Goal: Task Accomplishment & Management: Manage account settings

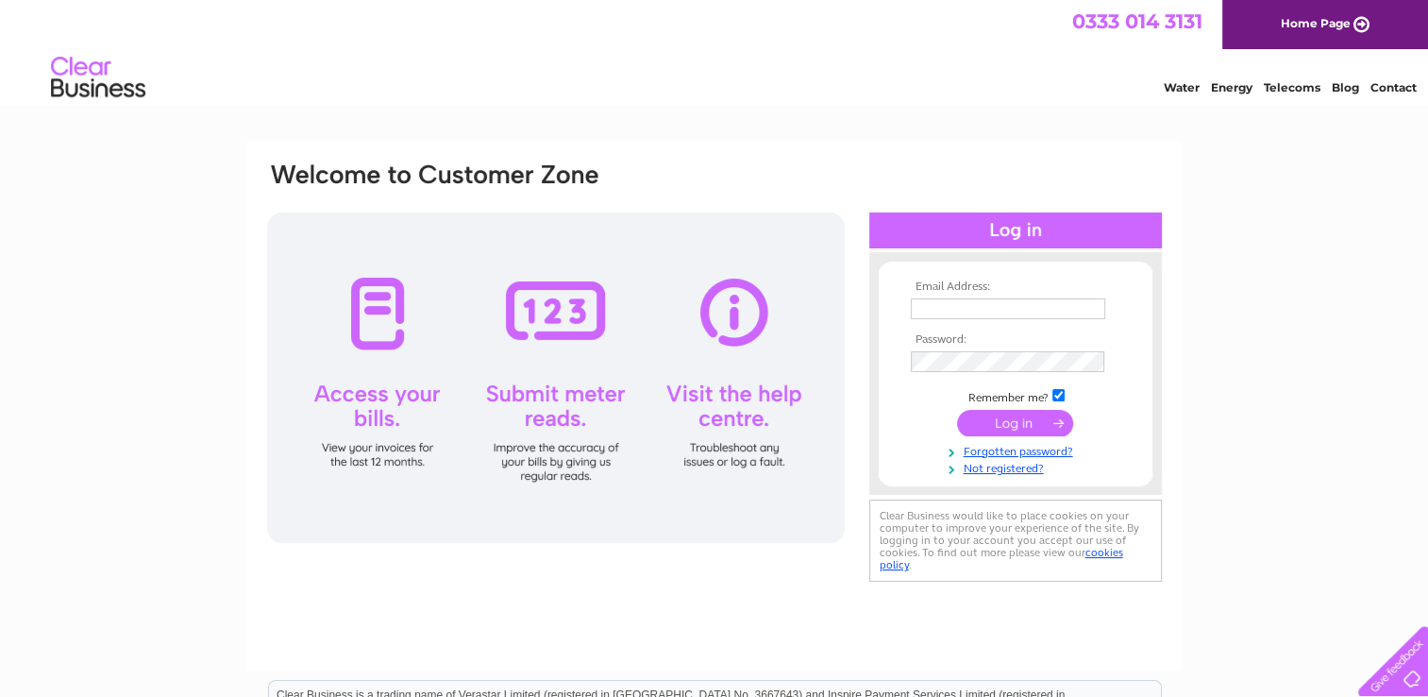
click at [948, 311] on input "text" at bounding box center [1008, 308] width 194 height 21
click at [948, 311] on input "text" at bounding box center [1009, 309] width 196 height 23
type input "commercial@redpathbruce.co.uk"
drag, startPoint x: 913, startPoint y: 309, endPoint x: 1069, endPoint y: 304, distance: 155.8
click at [1069, 304] on input "commercial@redpathbruce.co.uk" at bounding box center [1009, 309] width 196 height 23
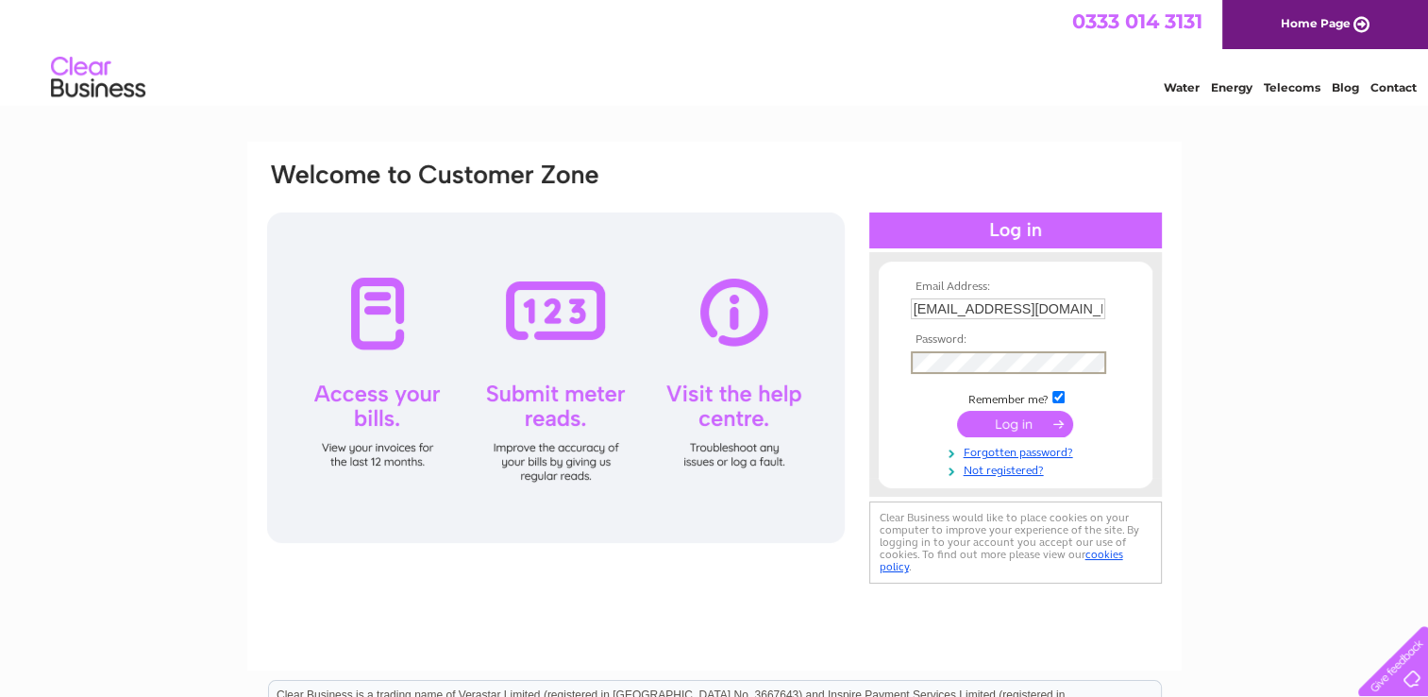
click at [1014, 432] on input "submit" at bounding box center [1015, 424] width 116 height 26
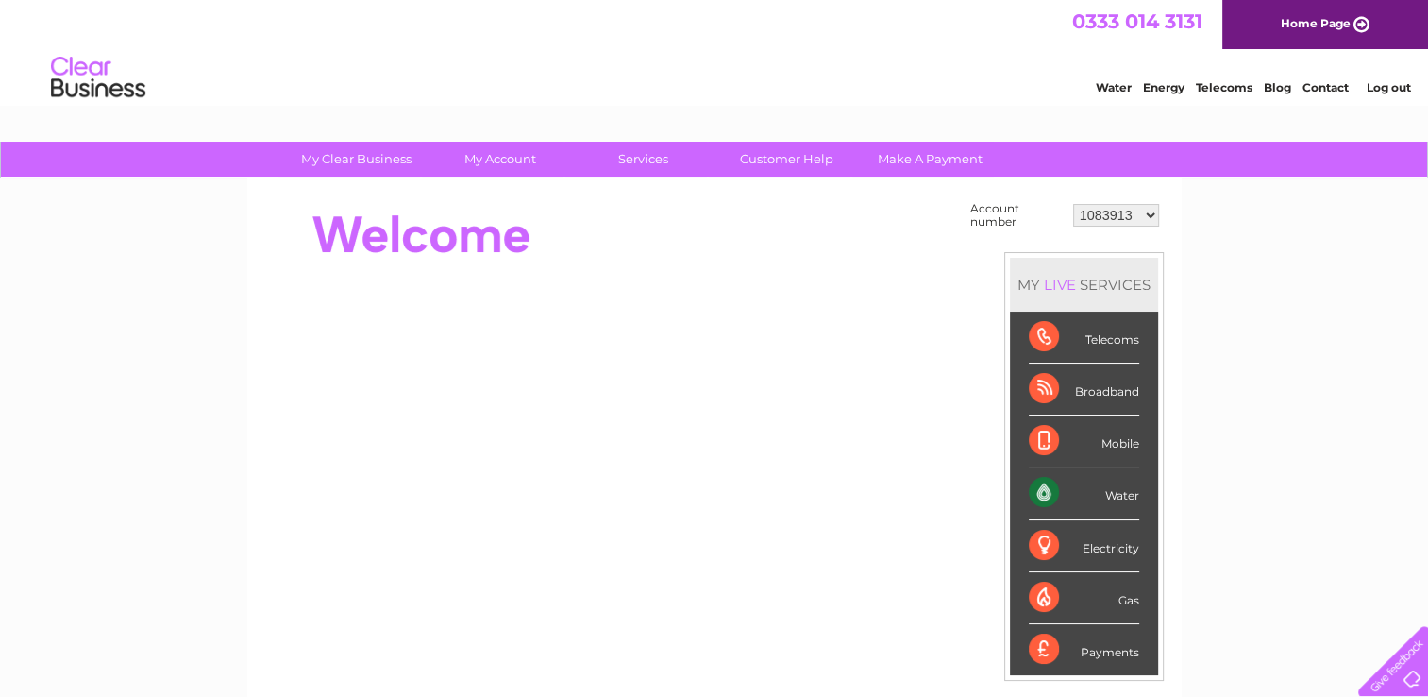
click at [1123, 226] on td "1083913 1098922 1098928 1126227 30282249" at bounding box center [1116, 215] width 95 height 36
click at [1107, 216] on select "1083913 1098922 1098928 1126227 30282249" at bounding box center [1116, 215] width 86 height 23
select select "1098922"
click at [1073, 204] on select "1083913 1098922 1098928 1126227 30282249" at bounding box center [1116, 215] width 86 height 23
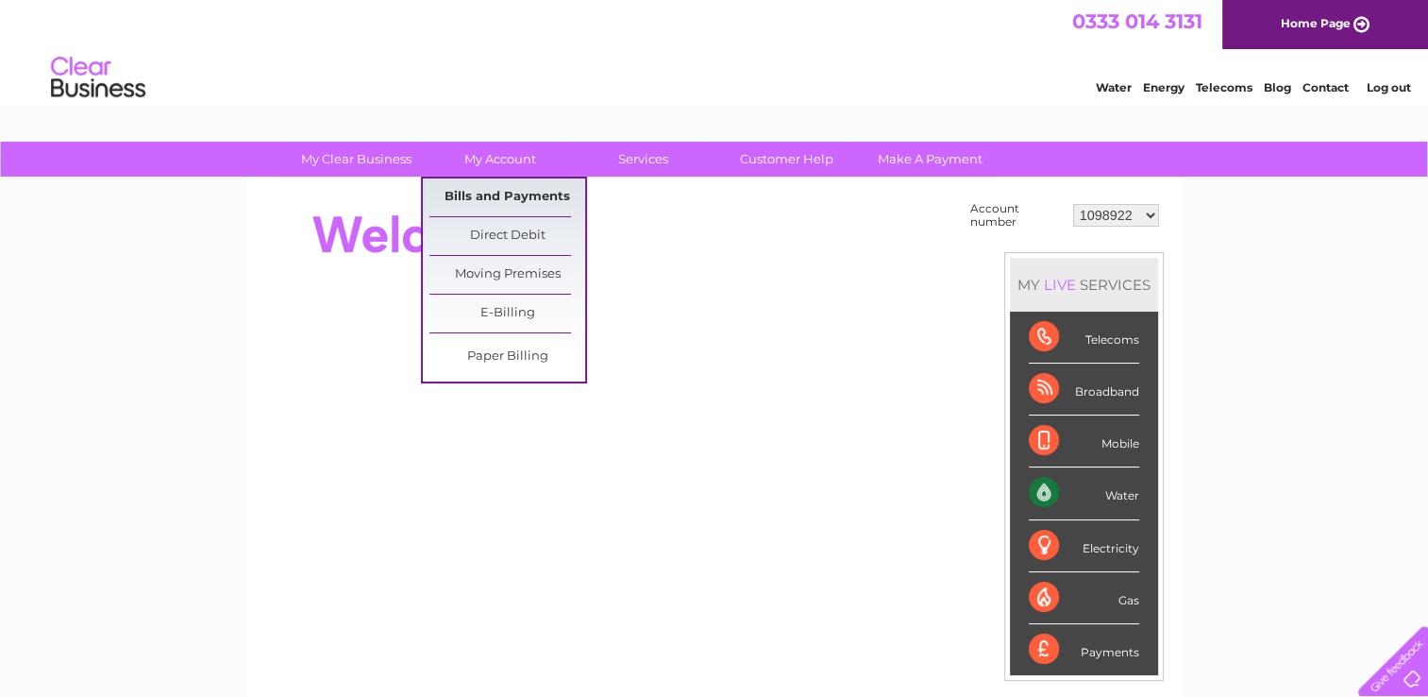
click at [506, 205] on link "Bills and Payments" at bounding box center [508, 197] width 156 height 38
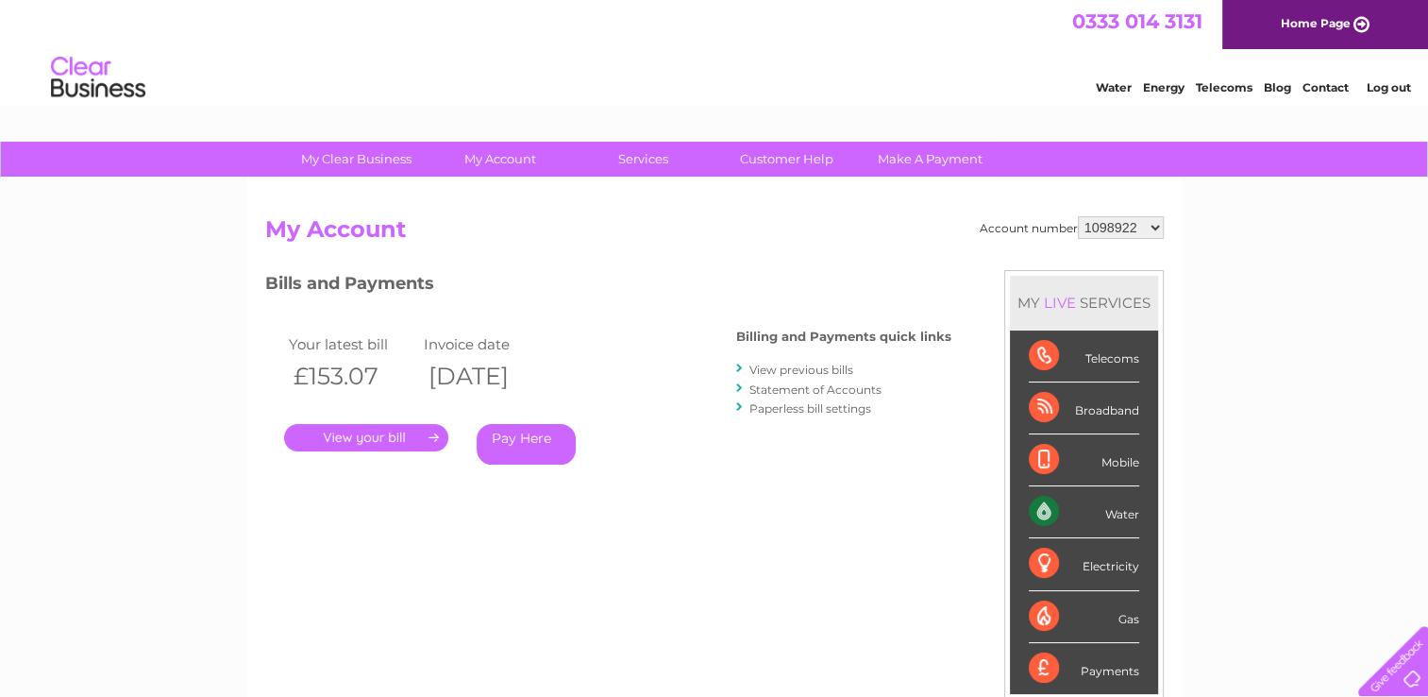
click at [371, 442] on link "." at bounding box center [366, 437] width 164 height 27
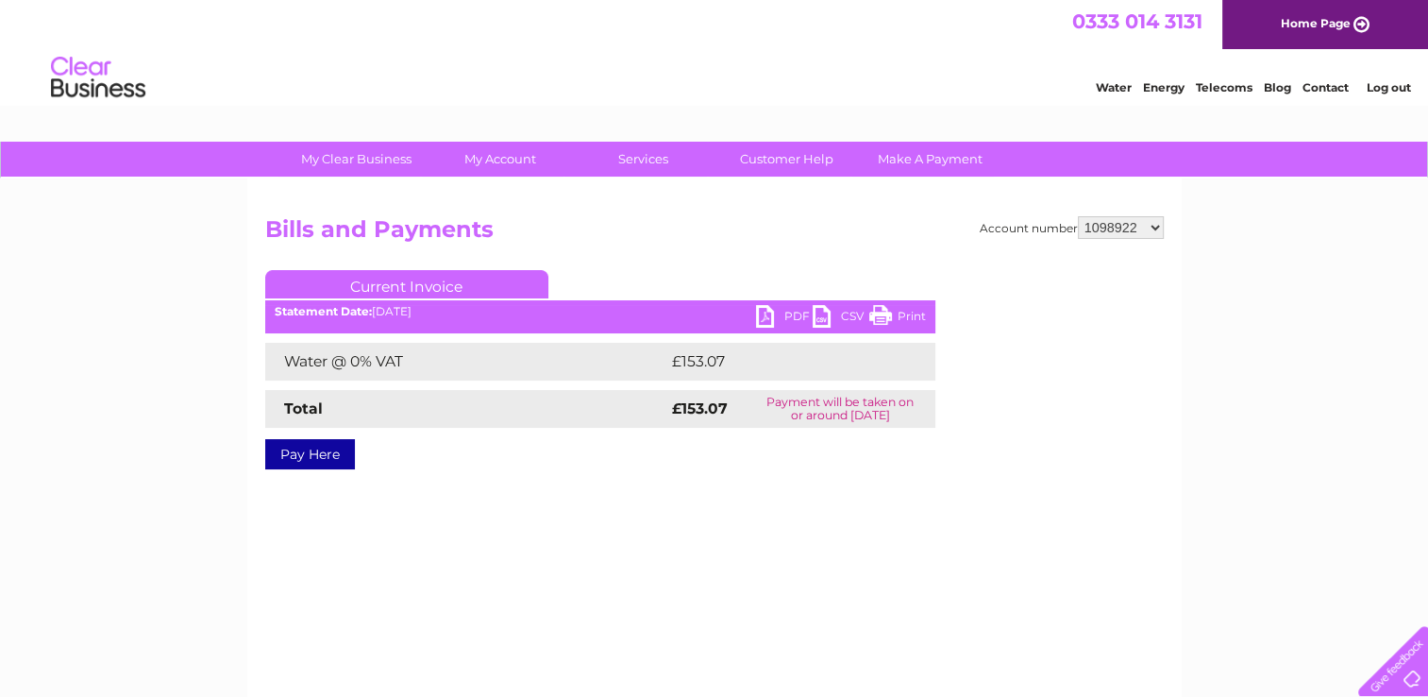
click at [789, 324] on link "PDF" at bounding box center [784, 318] width 57 height 27
